Goal: Task Accomplishment & Management: Use online tool/utility

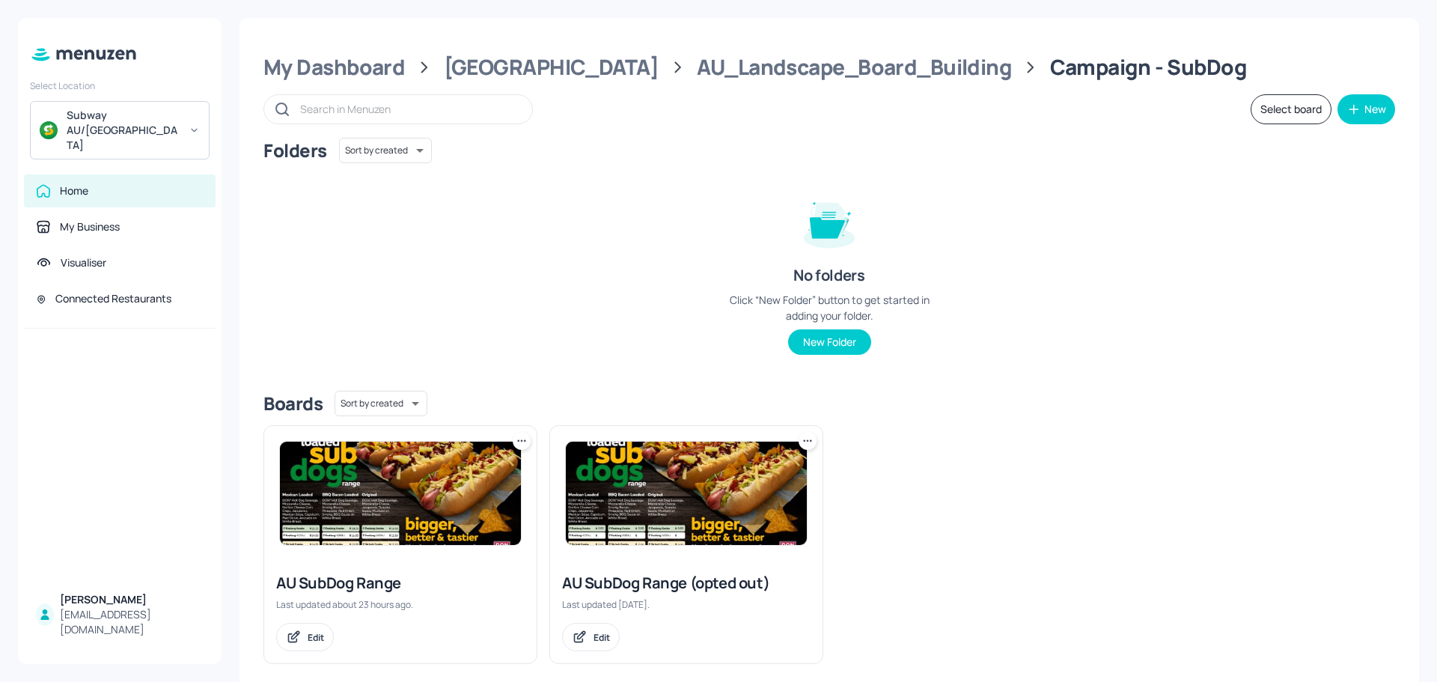
click at [400, 483] on img at bounding box center [400, 493] width 241 height 103
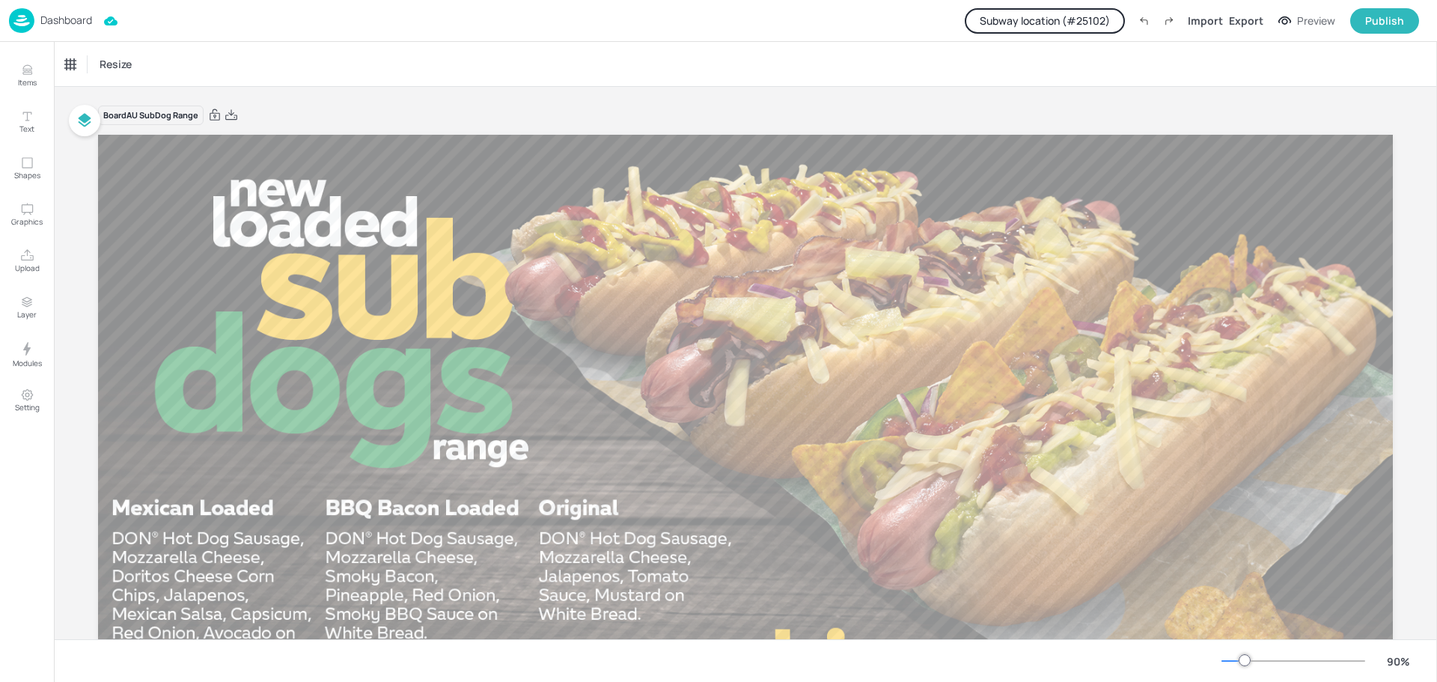
click at [1049, 31] on button "Subway location (# 25102 )" at bounding box center [1045, 20] width 160 height 25
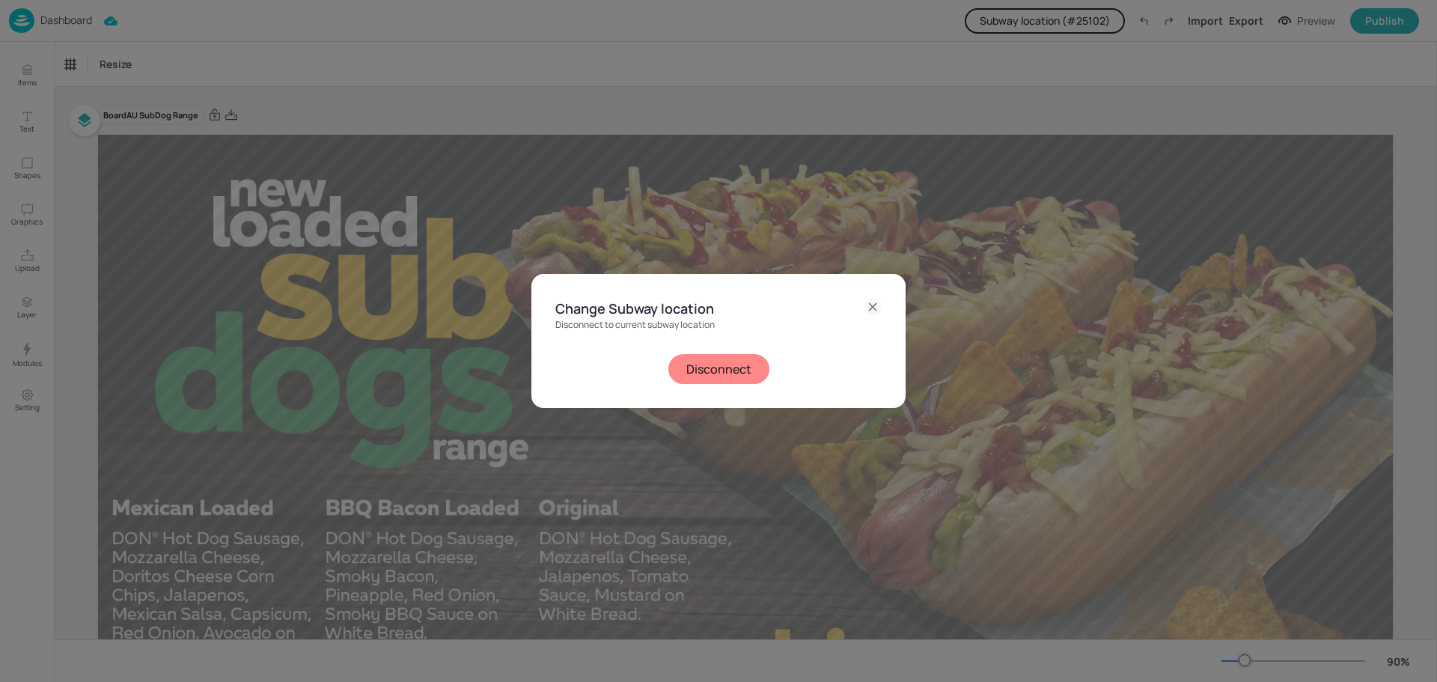
click at [737, 368] on button "Disconnect" at bounding box center [719, 369] width 101 height 30
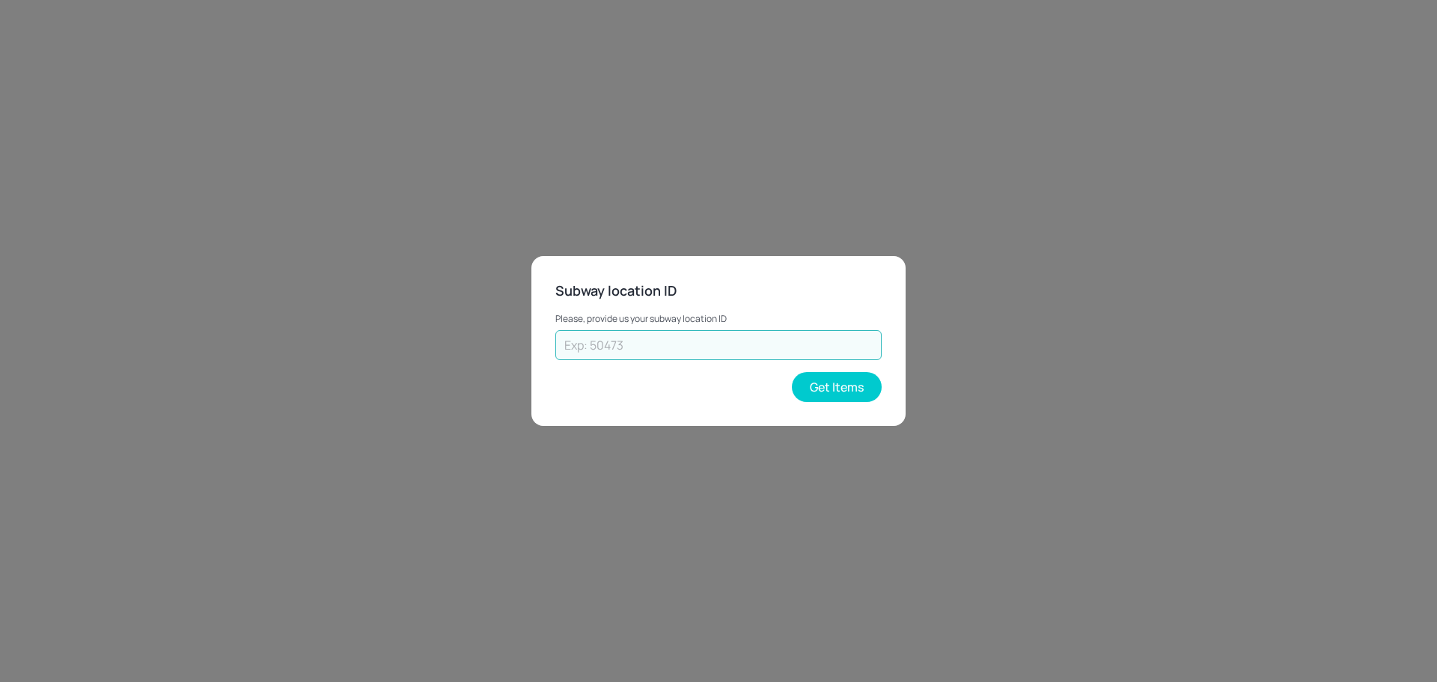
click at [725, 353] on input "text" at bounding box center [719, 345] width 326 height 30
paste input "37475"
type input "37475"
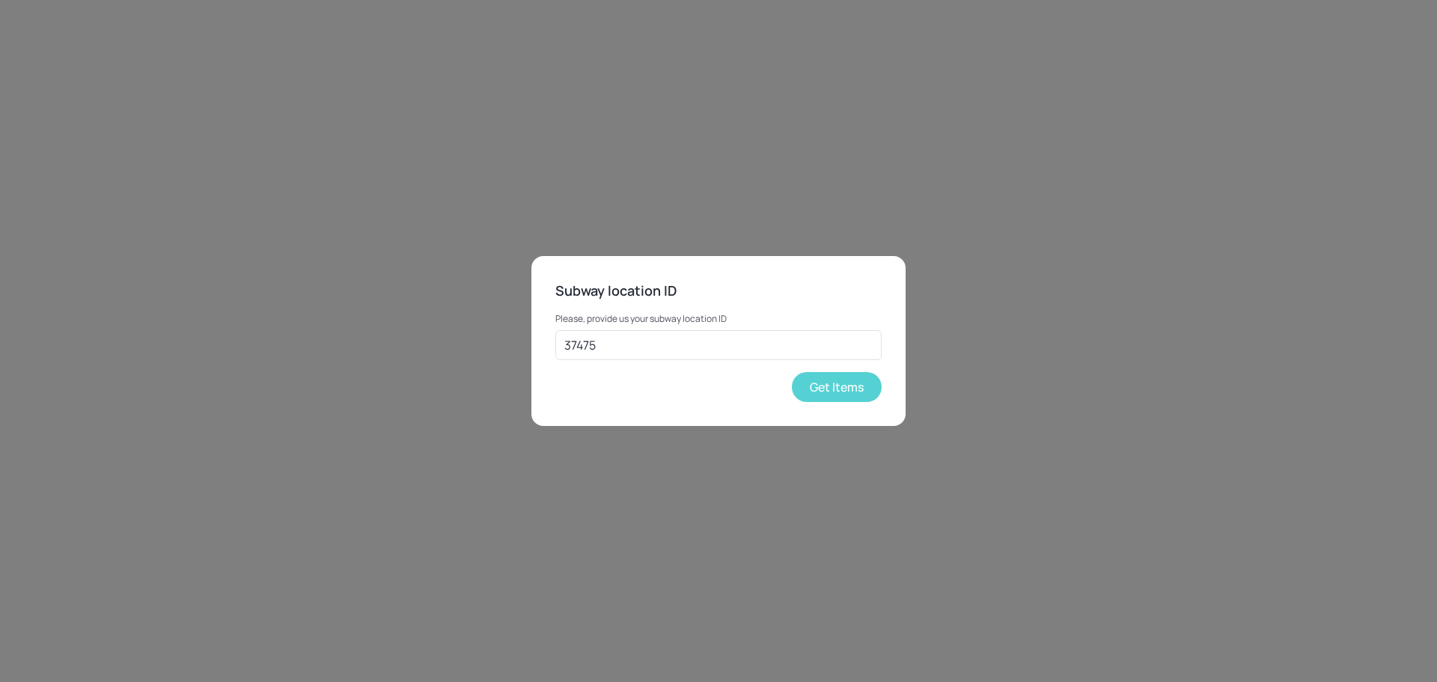
click at [869, 390] on button "Get Items" at bounding box center [837, 387] width 90 height 30
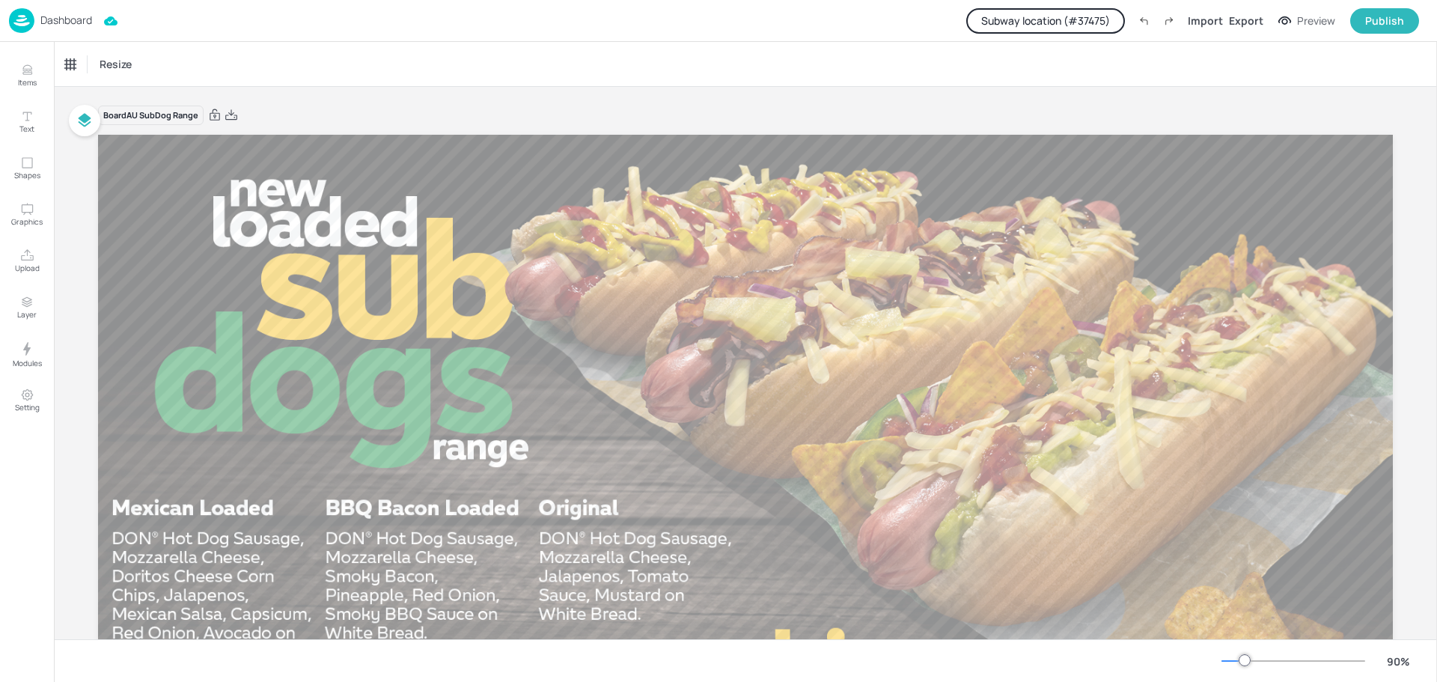
click at [56, 25] on p "Dashboard" at bounding box center [66, 20] width 52 height 10
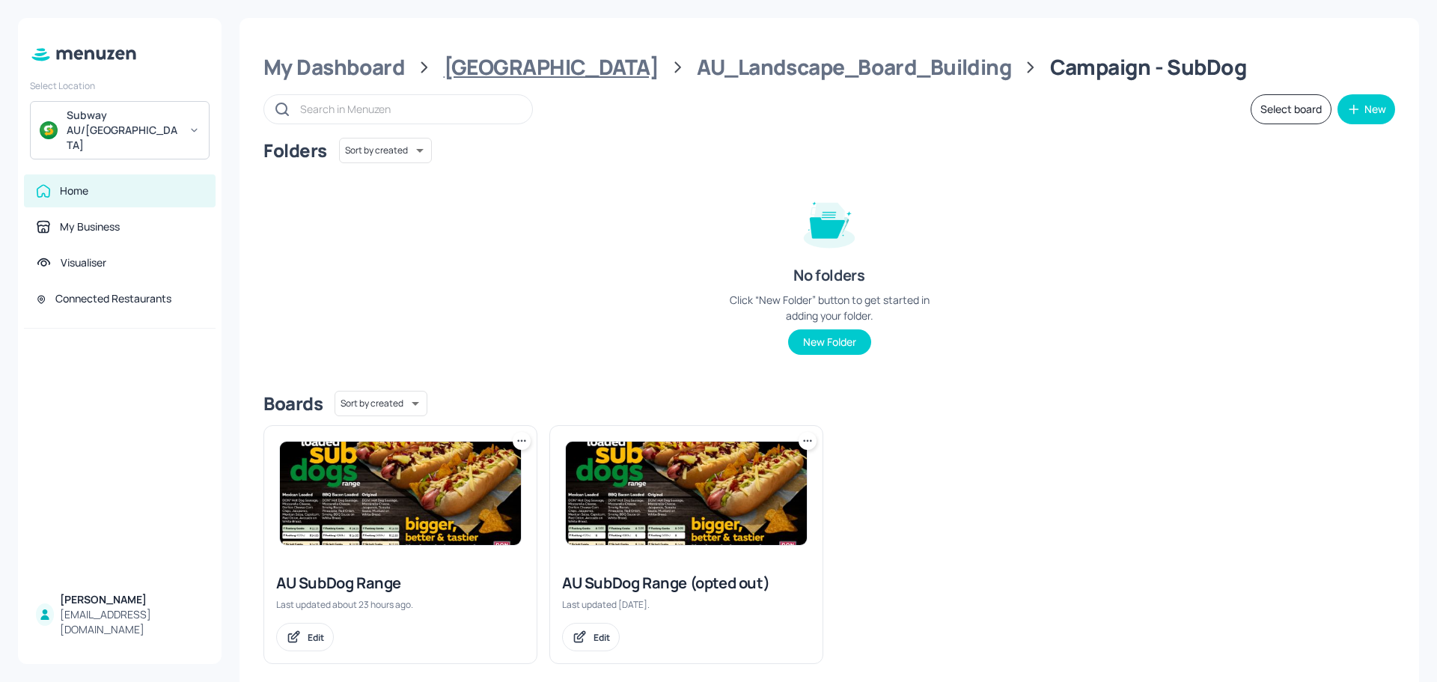
click at [489, 64] on div "[GEOGRAPHIC_DATA]" at bounding box center [551, 67] width 215 height 27
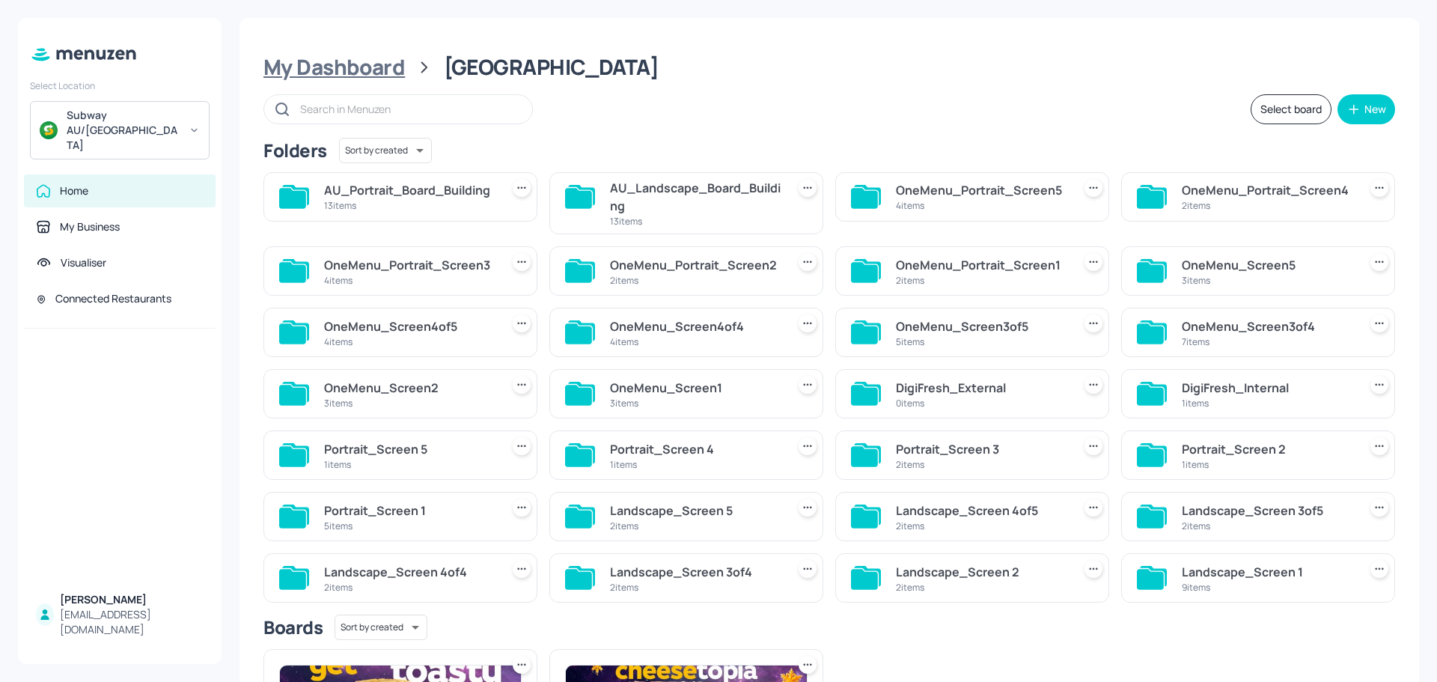
click at [359, 68] on div "My Dashboard" at bounding box center [334, 67] width 141 height 27
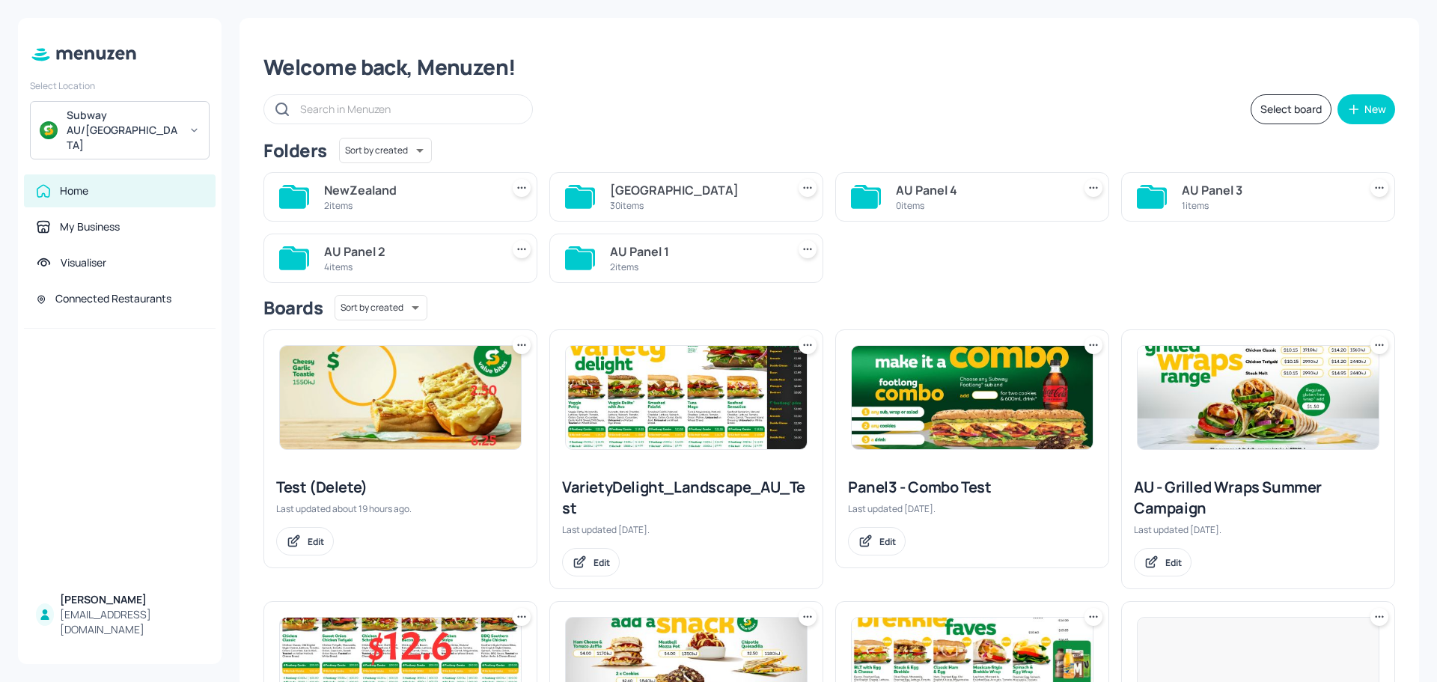
click at [377, 196] on div "NewZealand" at bounding box center [409, 190] width 171 height 18
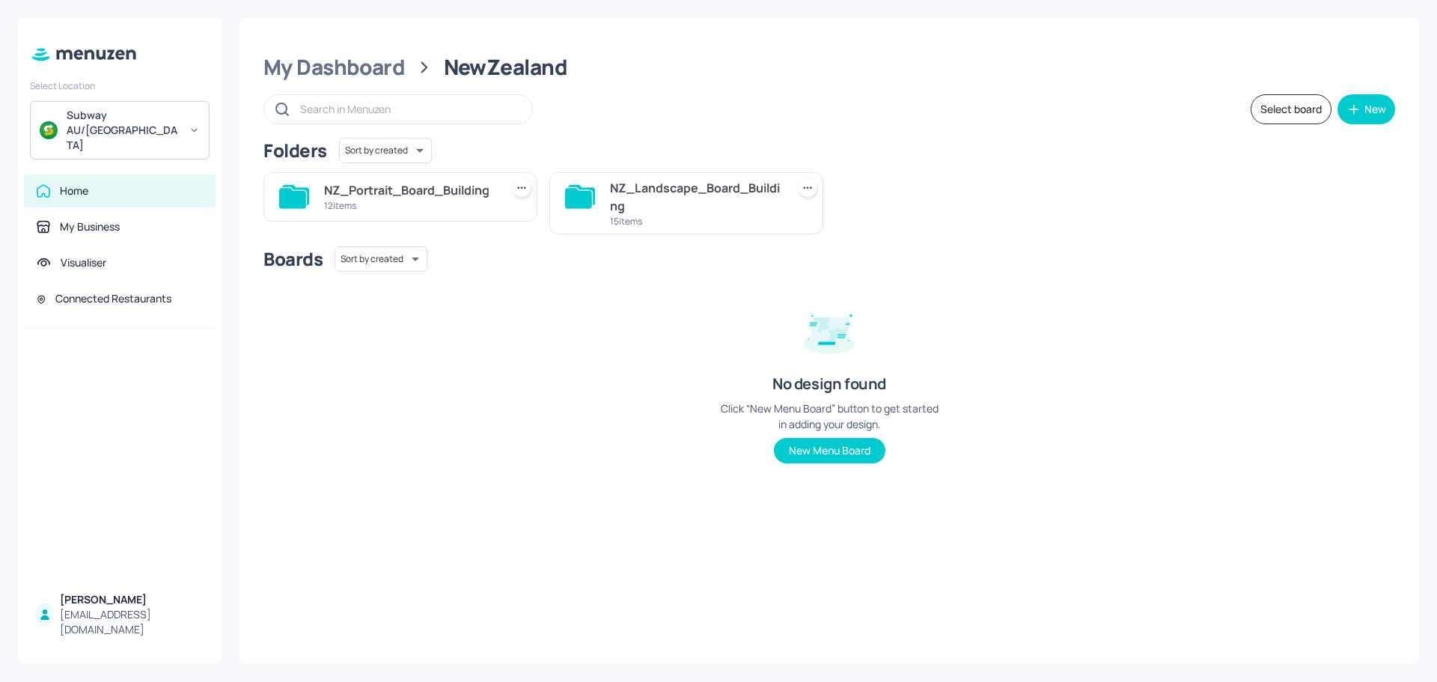
click at [655, 195] on div "NZ_Landscape_Board_Building" at bounding box center [695, 197] width 171 height 36
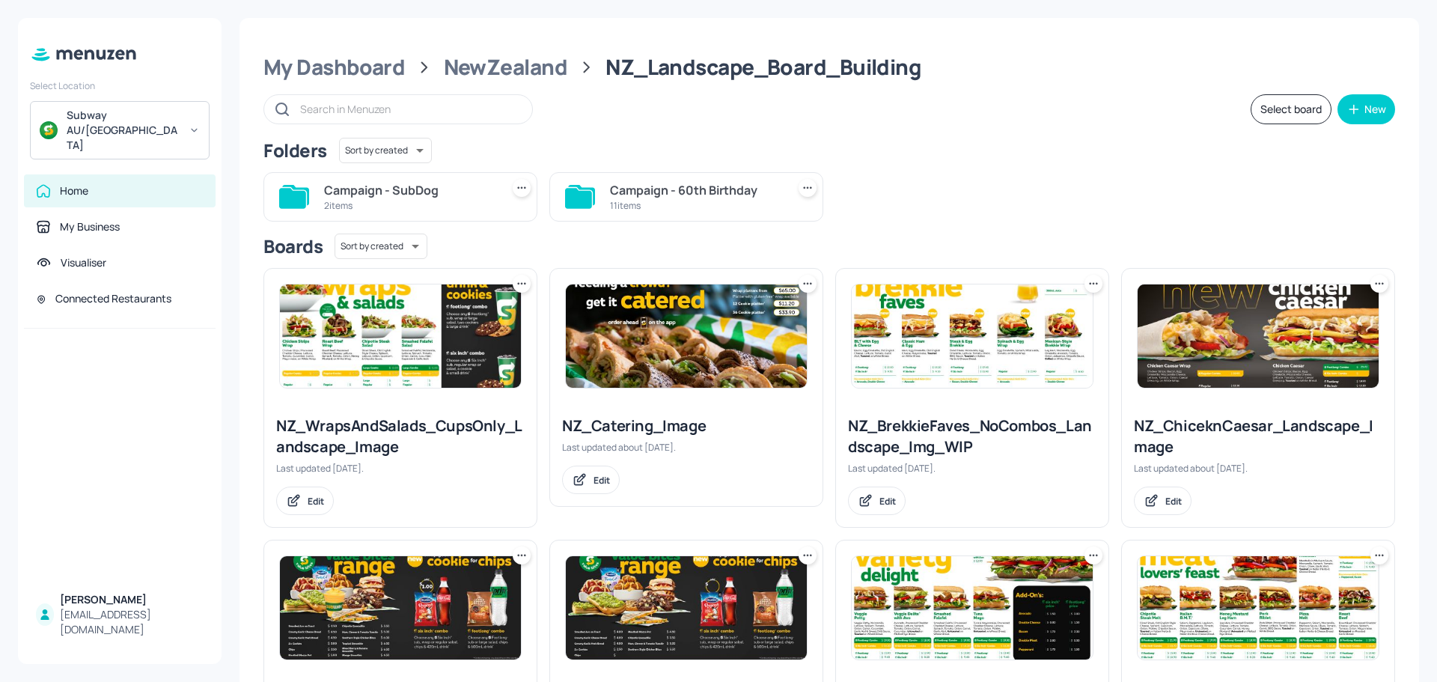
click at [393, 193] on div "Campaign - SubDog" at bounding box center [409, 190] width 171 height 18
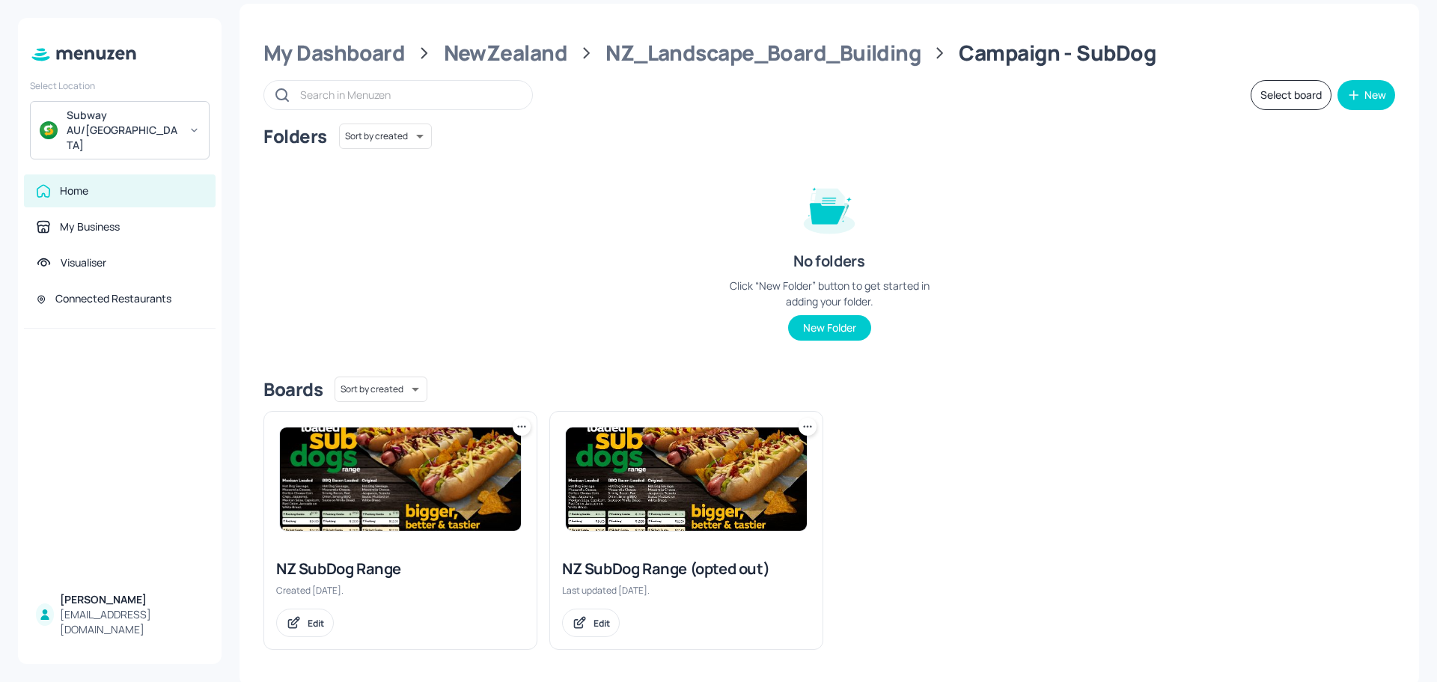
scroll to position [18, 0]
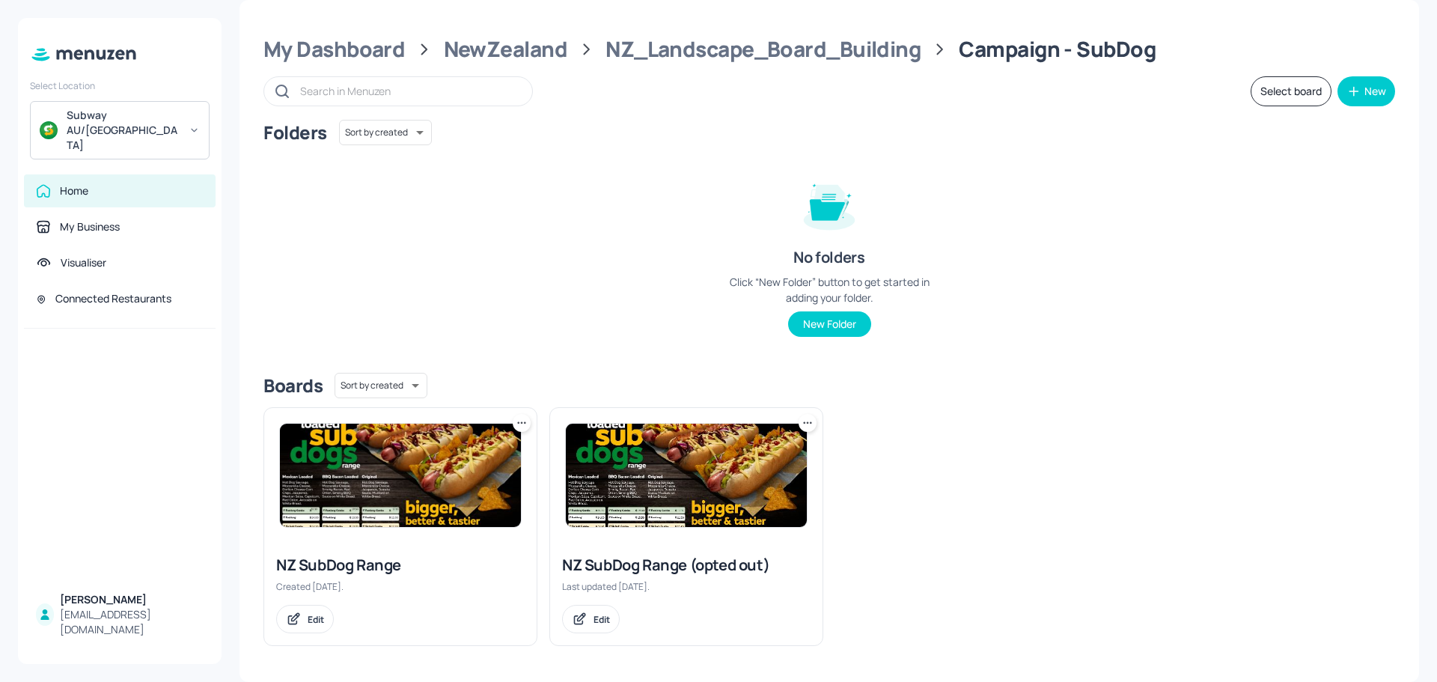
click at [464, 481] on img at bounding box center [400, 475] width 241 height 103
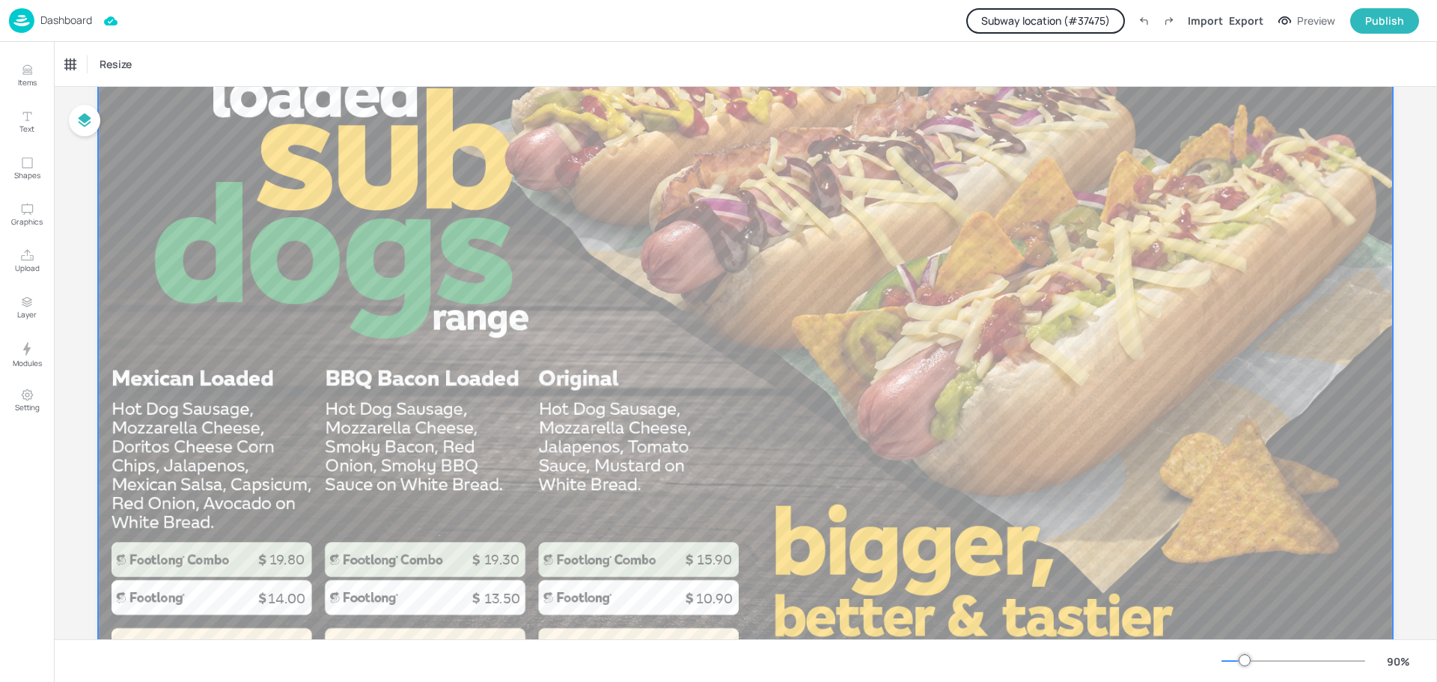
scroll to position [261, 0]
